Goal: Transaction & Acquisition: Purchase product/service

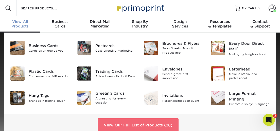
click at [155, 122] on link "View Our Full List of Products (28)" at bounding box center [138, 125] width 81 height 14
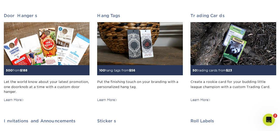
scroll to position [469, 0]
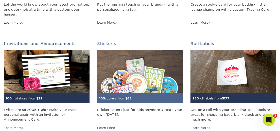
click at [136, 72] on img at bounding box center [140, 71] width 86 height 43
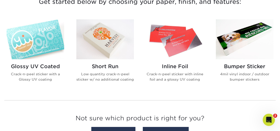
scroll to position [208, 0]
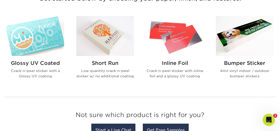
click at [177, 61] on h2 "Inline Foil" at bounding box center [175, 63] width 58 height 6
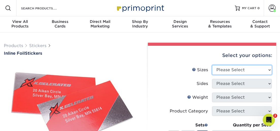
click at [212, 65] on select "Please Select 1.5" x 3.5" 1.75" x 3.5" 2" x 2" 2" x 3" 2" x 3.5" 2" x 4" 2" x 8…" at bounding box center [242, 70] width 60 height 10
click at [269, 68] on select "Please Select 1.5" x 3.5" 1.75" x 3.5" 2" x 2" 2" x 3" 2" x 3.5" 2" x 4" 2" x 8…" at bounding box center [242, 70] width 60 height 10
click at [212, 65] on select "Please Select 1.5" x 3.5" 1.75" x 3.5" 2" x 2" 2" x 3" 2" x 3.5" 2" x 4" 2" x 8…" at bounding box center [242, 70] width 60 height 10
select select "2.00x3.00"
click option "2" x 3"" at bounding box center [0, 0] width 0 height 0
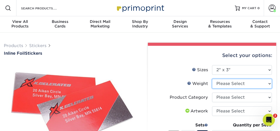
click at [212, 79] on select "Please Select Crack and Peel" at bounding box center [242, 84] width 60 height 10
select select "Crack and Peel"
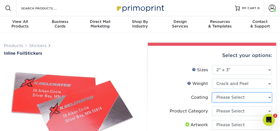
click at [212, 92] on select at bounding box center [242, 97] width 60 height 10
select select "1e8116af-acfc-44b1-83dc-8181aa338834"
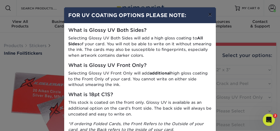
click at [211, 13] on button "×" at bounding box center [210, 14] width 12 height 14
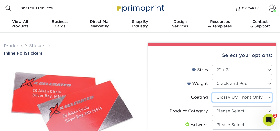
click at [212, 92] on select at bounding box center [242, 97] width 60 height 10
click option "Glossy UV Front Only" at bounding box center [0, 0] width 0 height 0
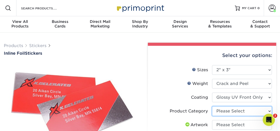
click at [212, 106] on select "Please Select Stickers" at bounding box center [242, 111] width 60 height 10
select select "52c22fd3-2a69-4e4e-a8d0-c09760ae2d65"
click option "Stickers" at bounding box center [0, 0] width 0 height 0
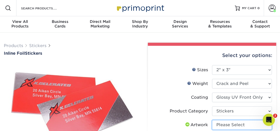
click at [212, 120] on select "Please Select I will upload files I need a design - $50" at bounding box center [242, 125] width 60 height 10
